Goal: Register for event/course

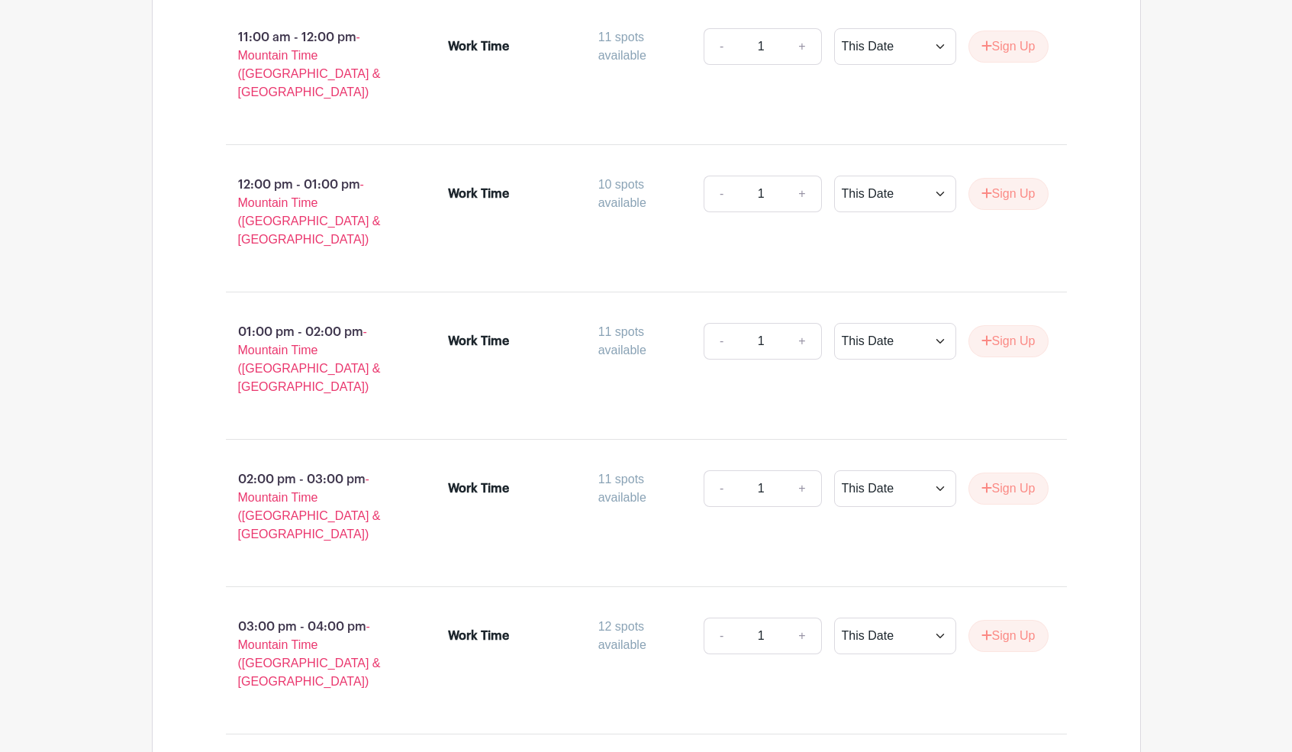
scroll to position [1337, 0]
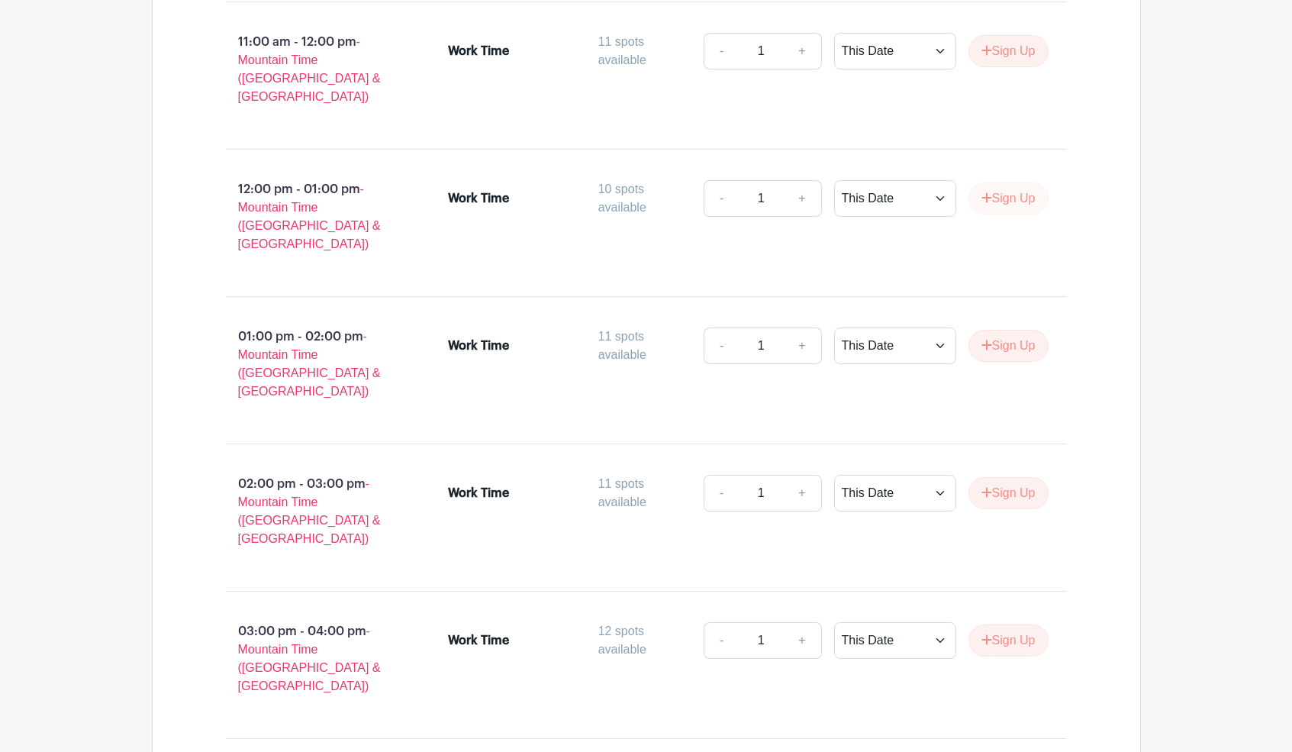
click at [984, 192] on icon "submit" at bounding box center [986, 198] width 11 height 12
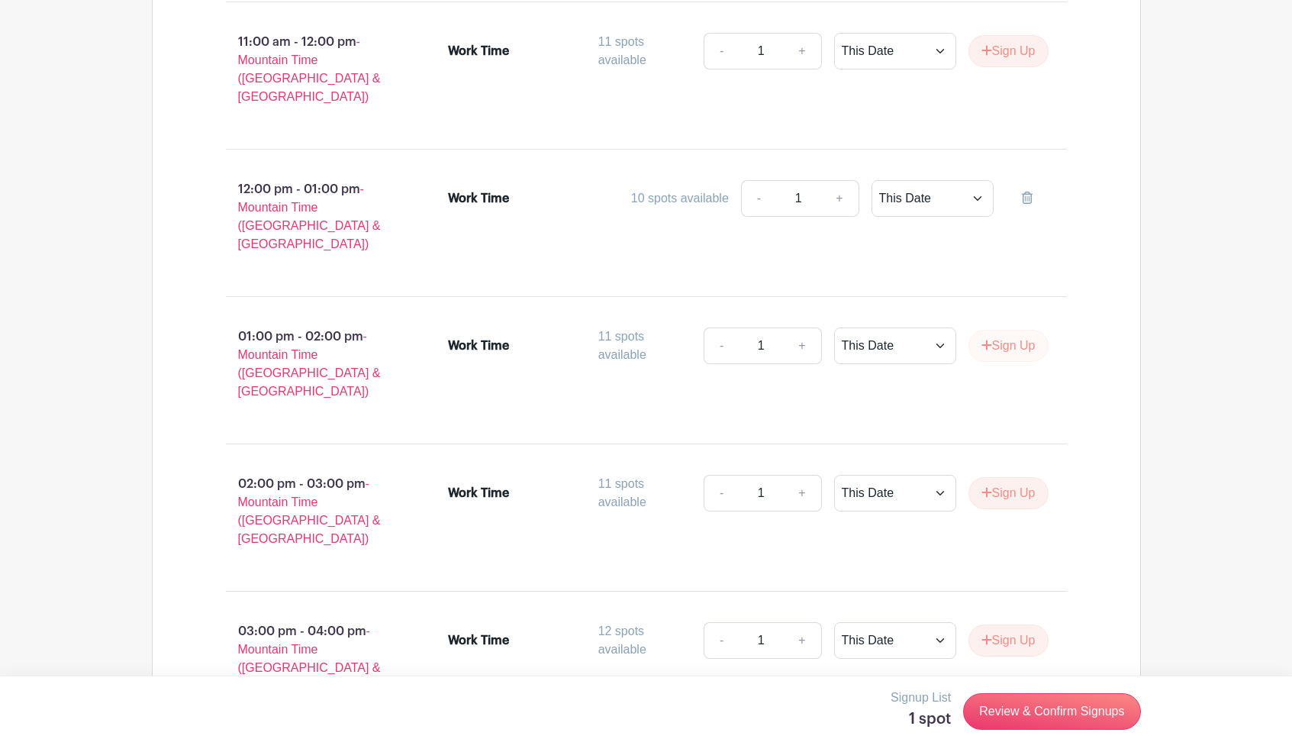
click at [1004, 330] on button "Sign Up" at bounding box center [1008, 346] width 80 height 32
click at [1002, 328] on button "Sign Up" at bounding box center [1008, 344] width 80 height 32
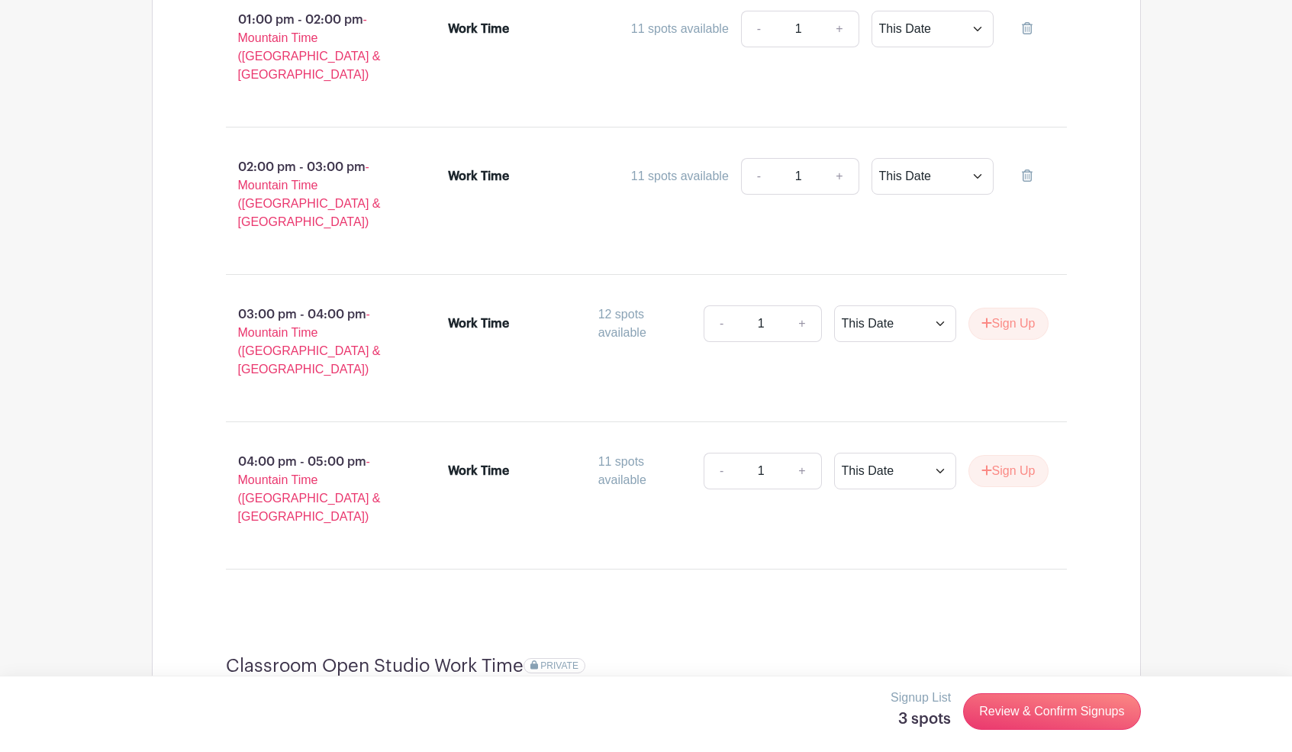
scroll to position [1695, 0]
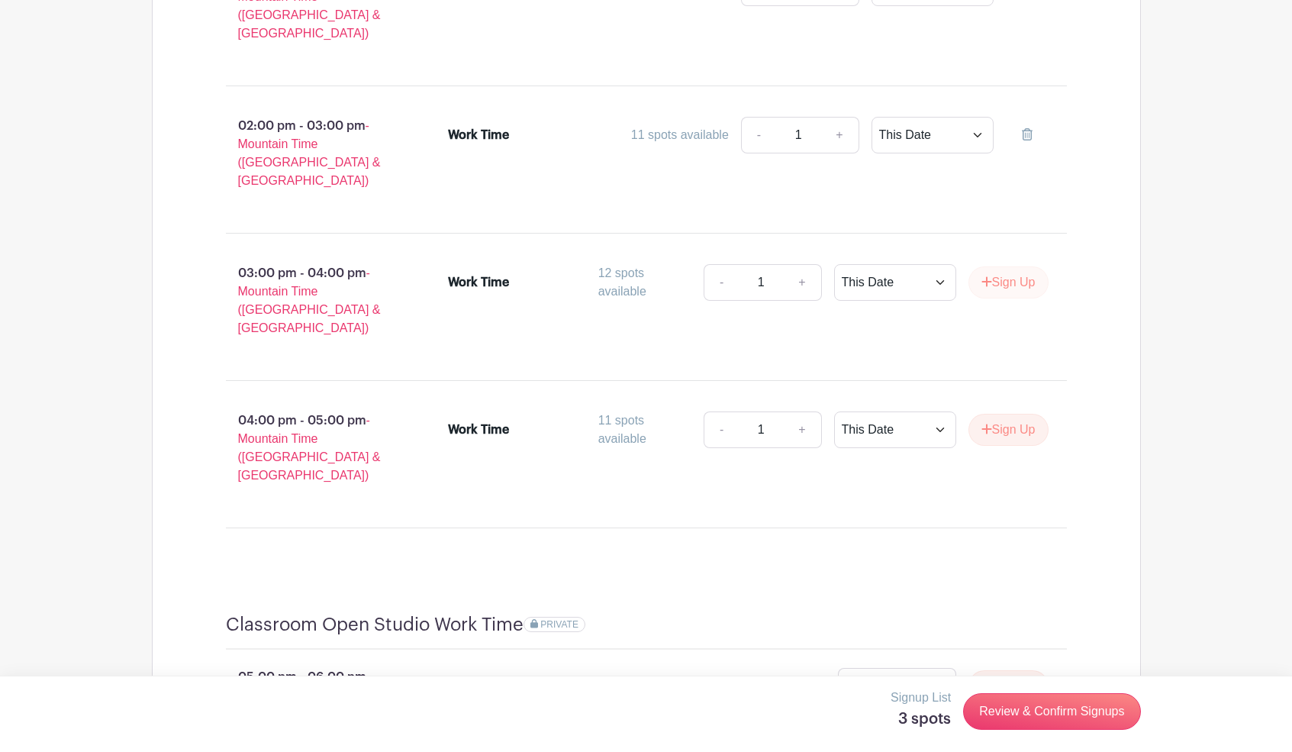
click at [1003, 266] on button "Sign Up" at bounding box center [1008, 282] width 80 height 32
click at [1013, 414] on button "Sign Up" at bounding box center [1008, 430] width 80 height 32
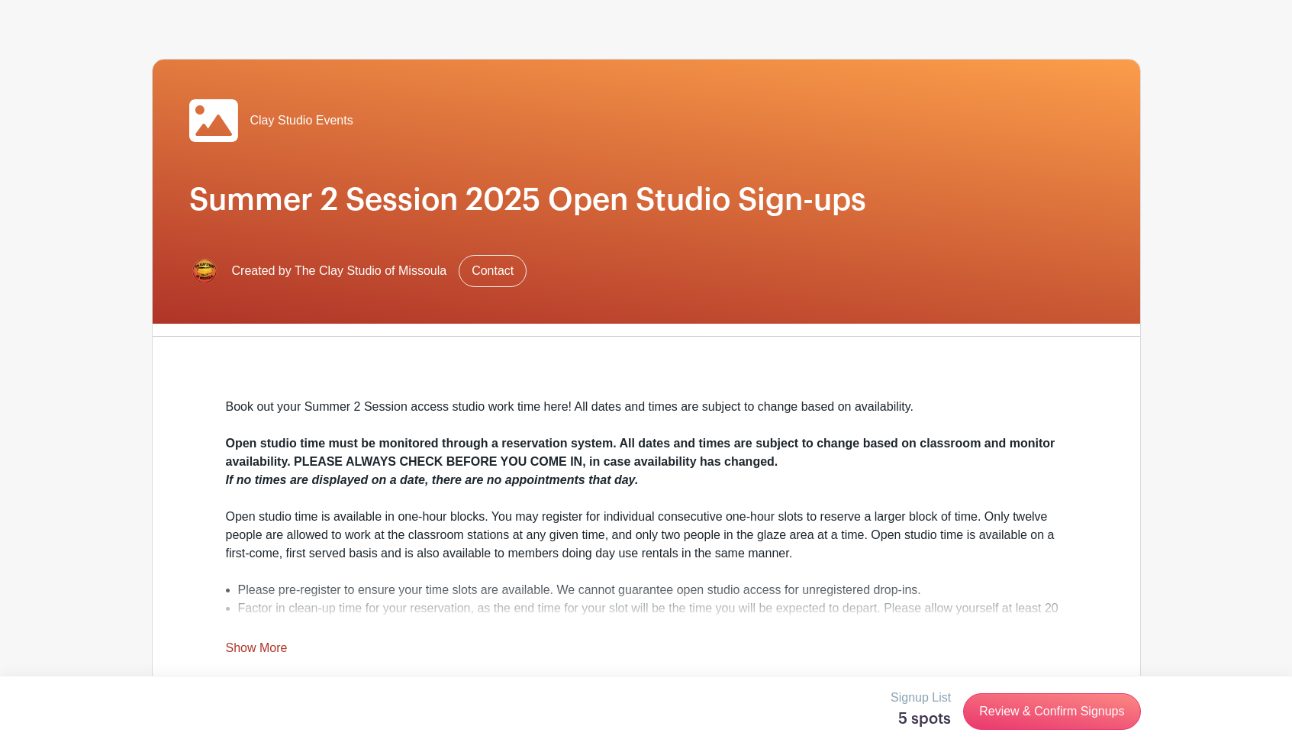
scroll to position [28, 0]
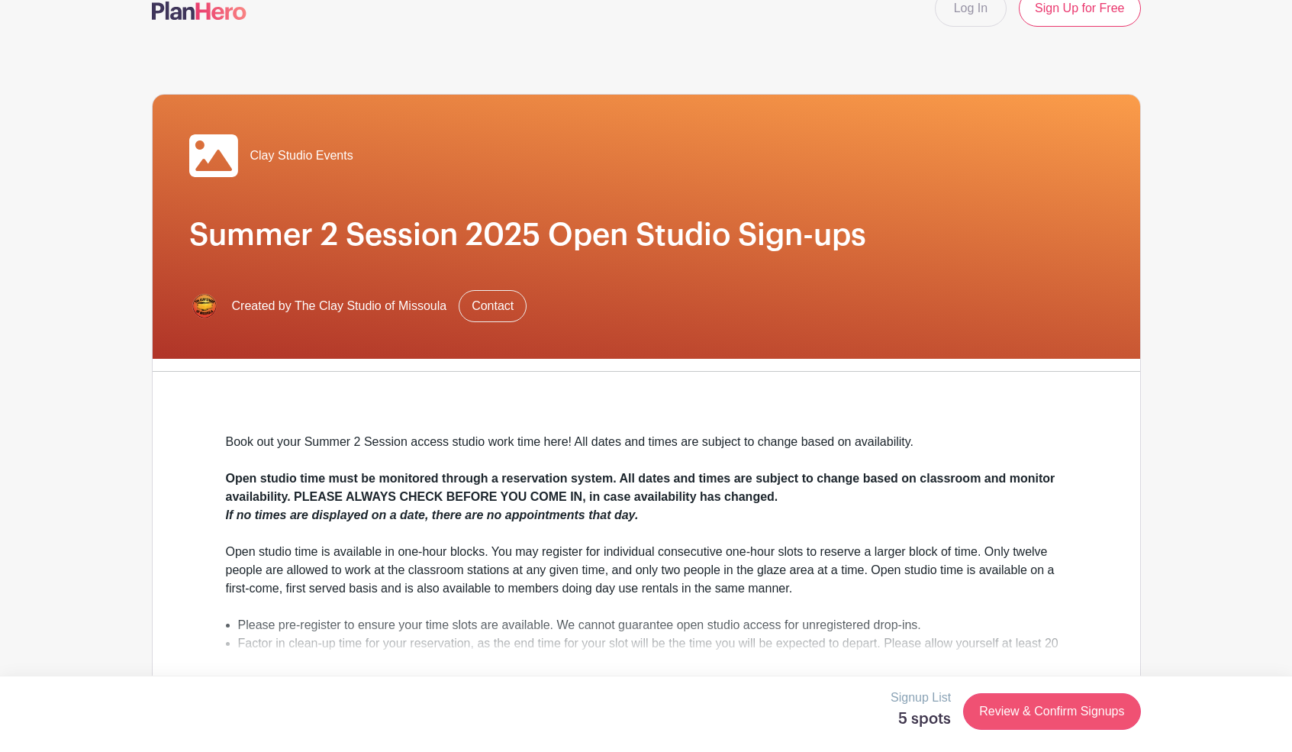
click at [1075, 704] on link "Review & Confirm Signups" at bounding box center [1051, 711] width 177 height 37
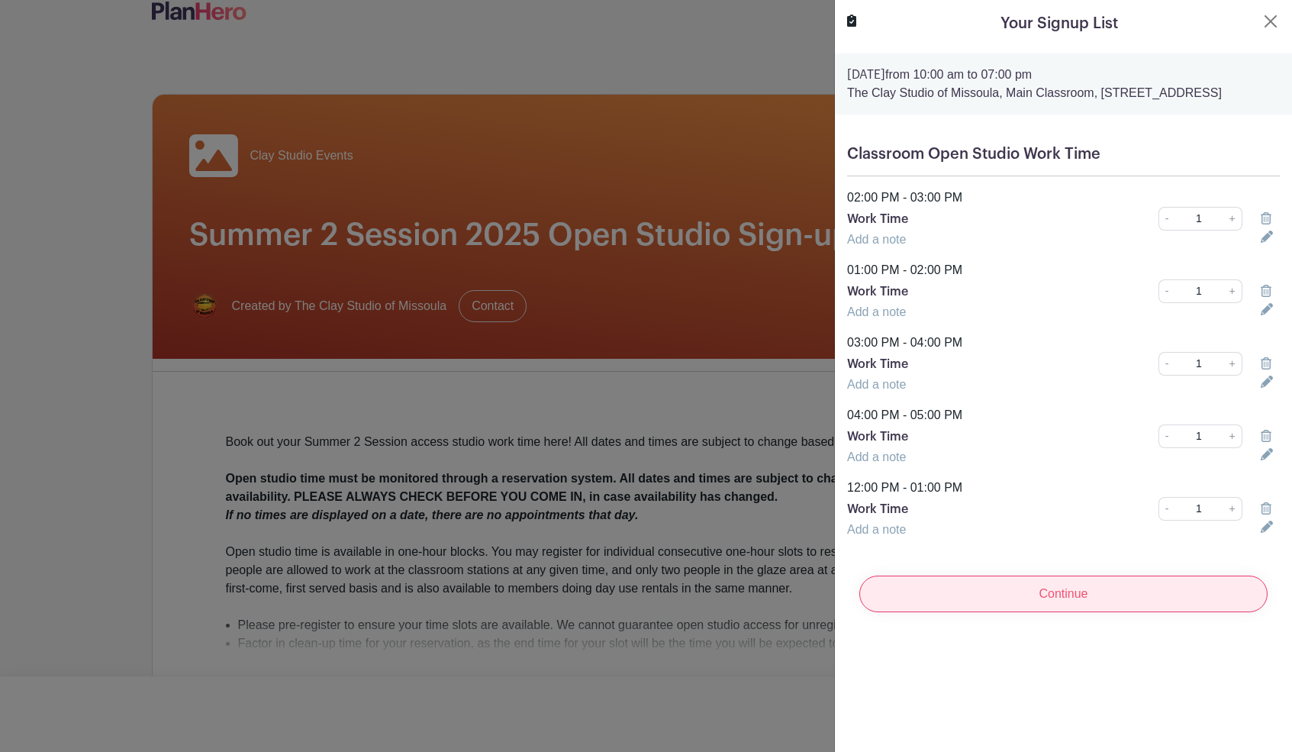
click at [1058, 598] on input "Continue" at bounding box center [1063, 593] width 408 height 37
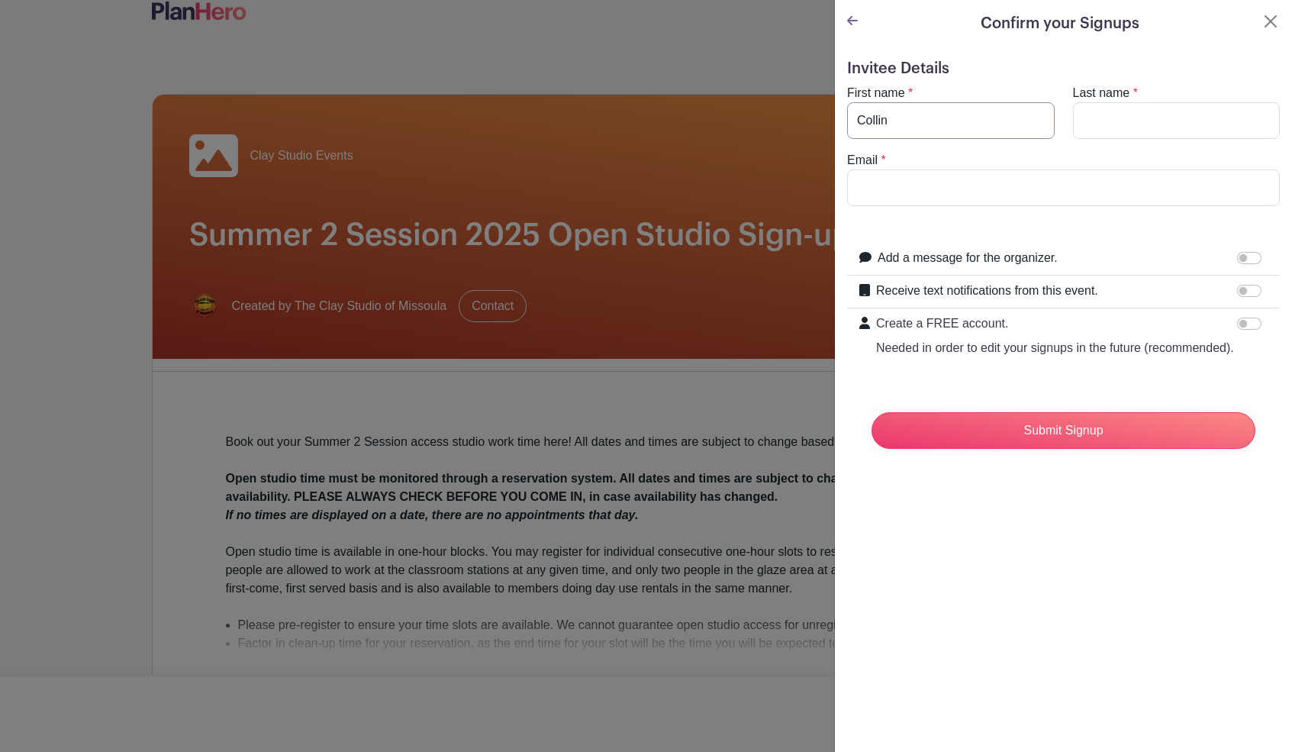
type input "Collin"
type input "Voitk"
type input "[EMAIL_ADDRESS][DOMAIN_NAME]"
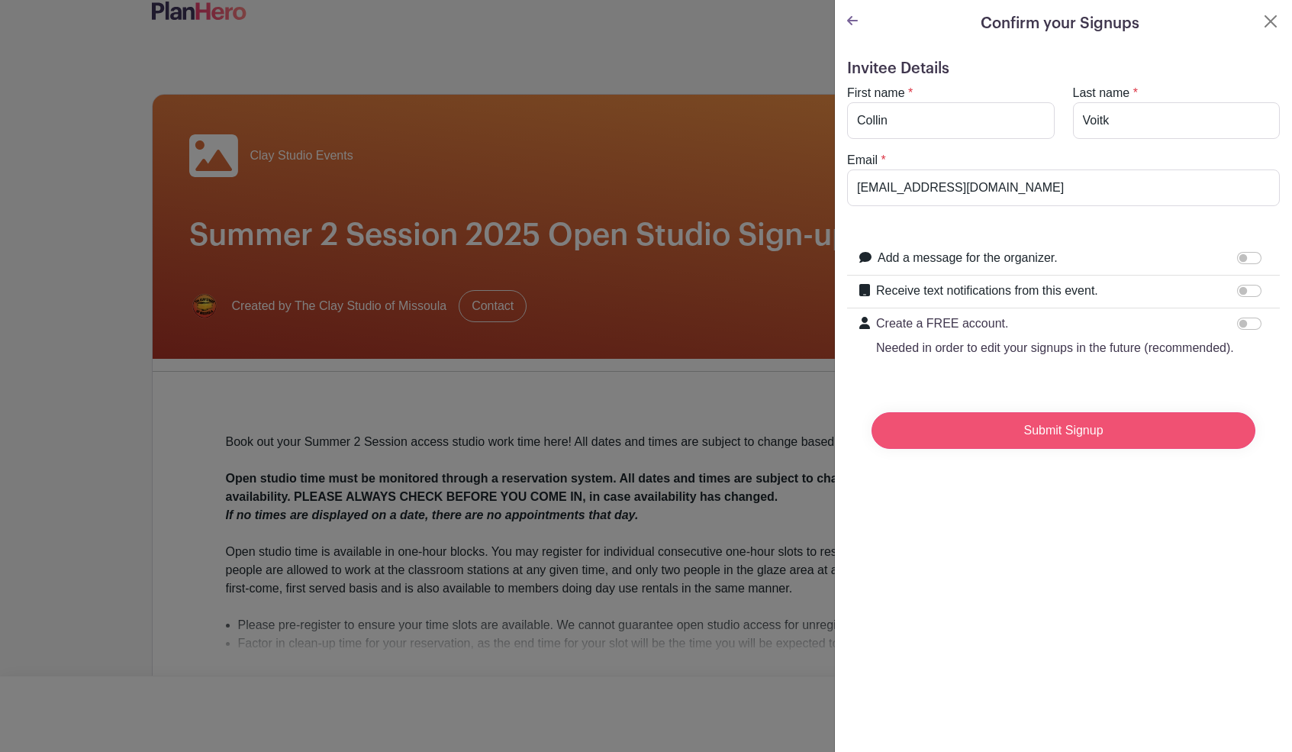
click at [1062, 439] on input "Submit Signup" at bounding box center [1064, 430] width 384 height 37
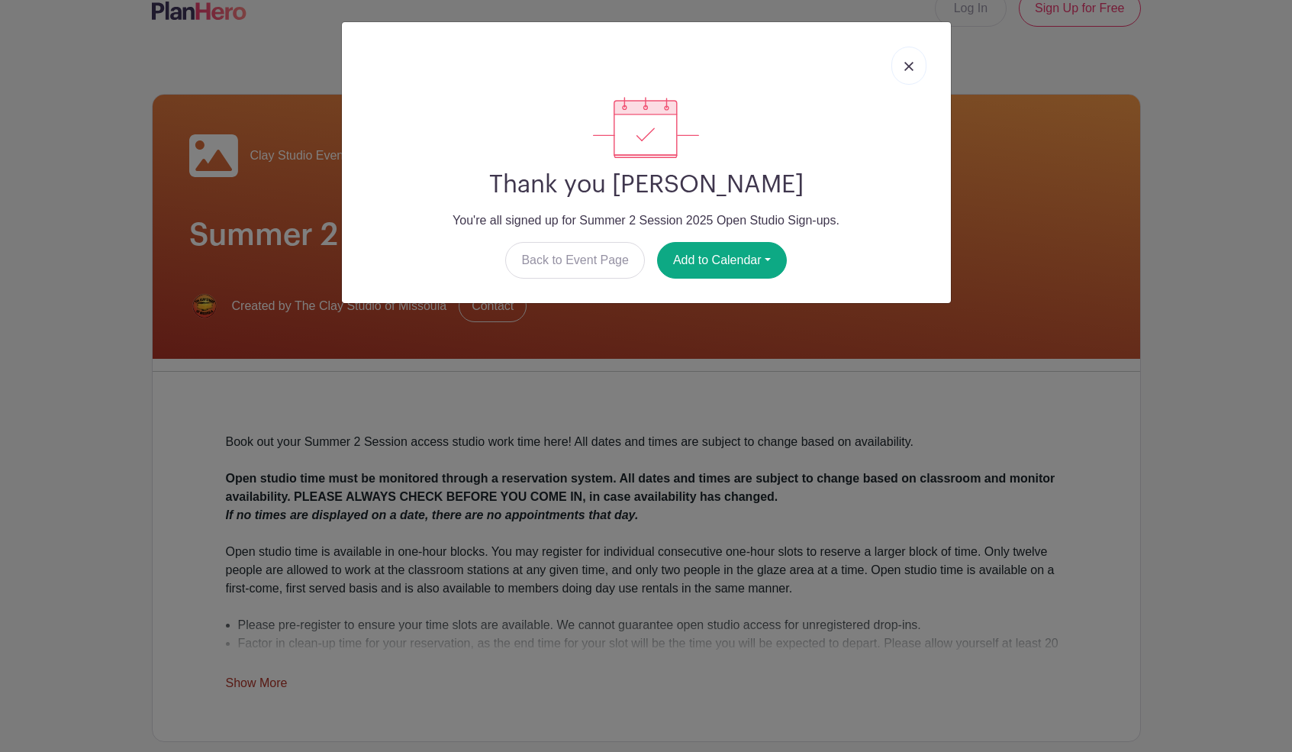
click at [921, 69] on link at bounding box center [908, 66] width 35 height 38
